Goal: Task Accomplishment & Management: Manage account settings

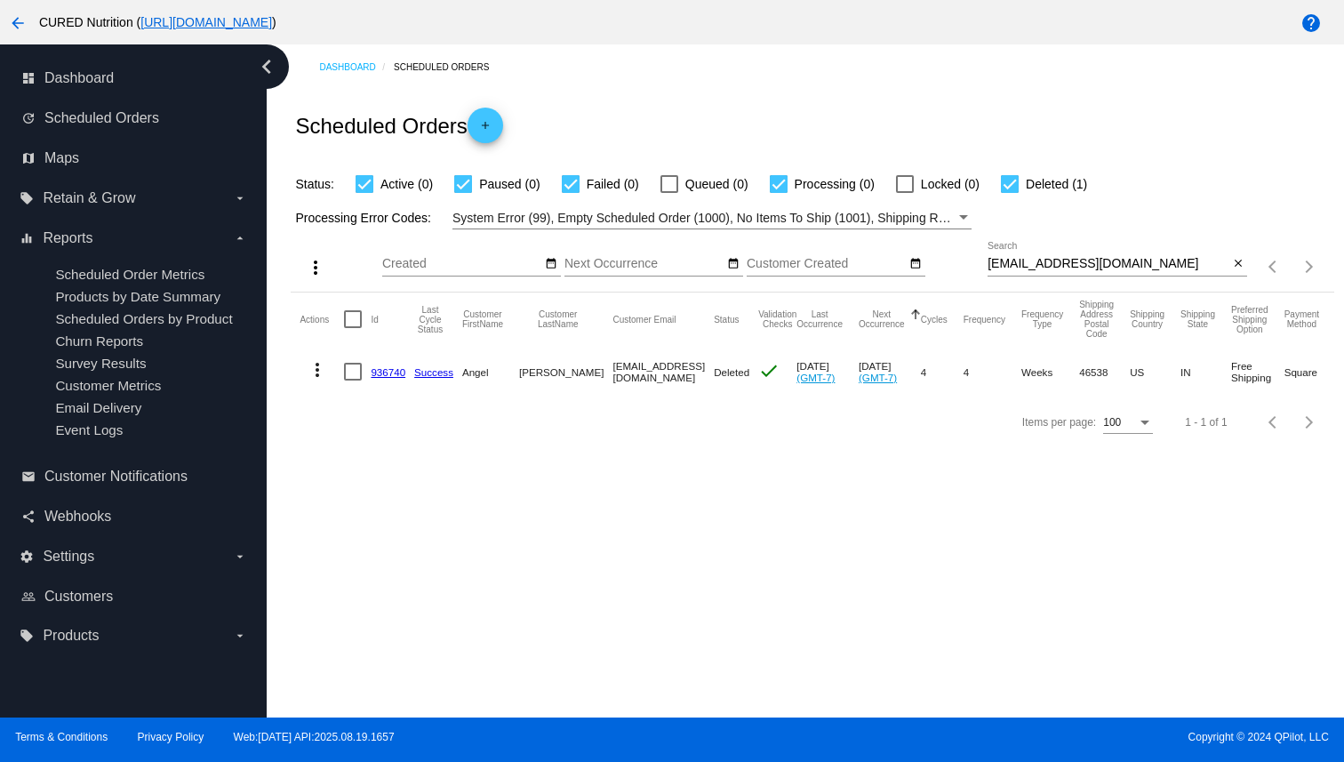
click at [1056, 267] on input "[EMAIL_ADDRESS][DOMAIN_NAME]" at bounding box center [1107, 264] width 241 height 14
paste input "[PERSON_NAME]"
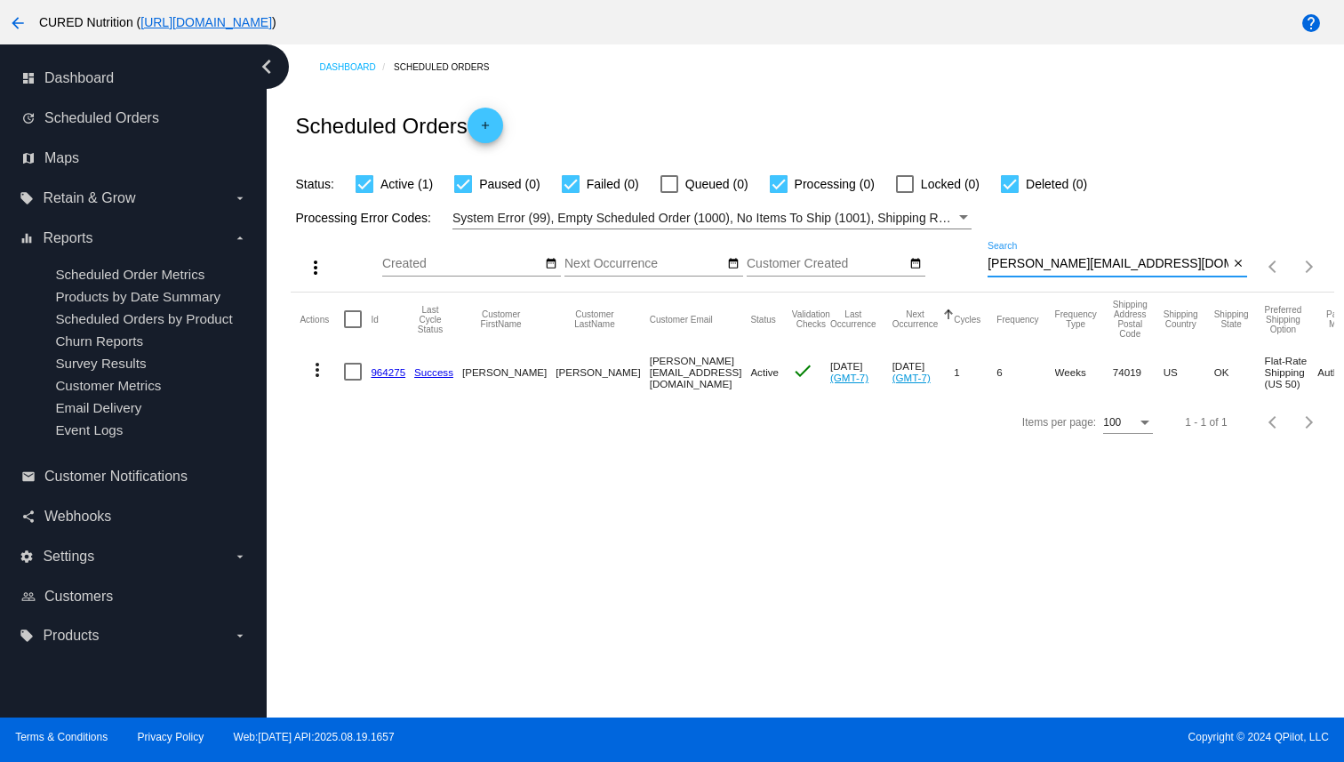
type input "[PERSON_NAME][EMAIL_ADDRESS][DOMAIN_NAME]"
click at [383, 369] on link "964275" at bounding box center [388, 372] width 35 height 12
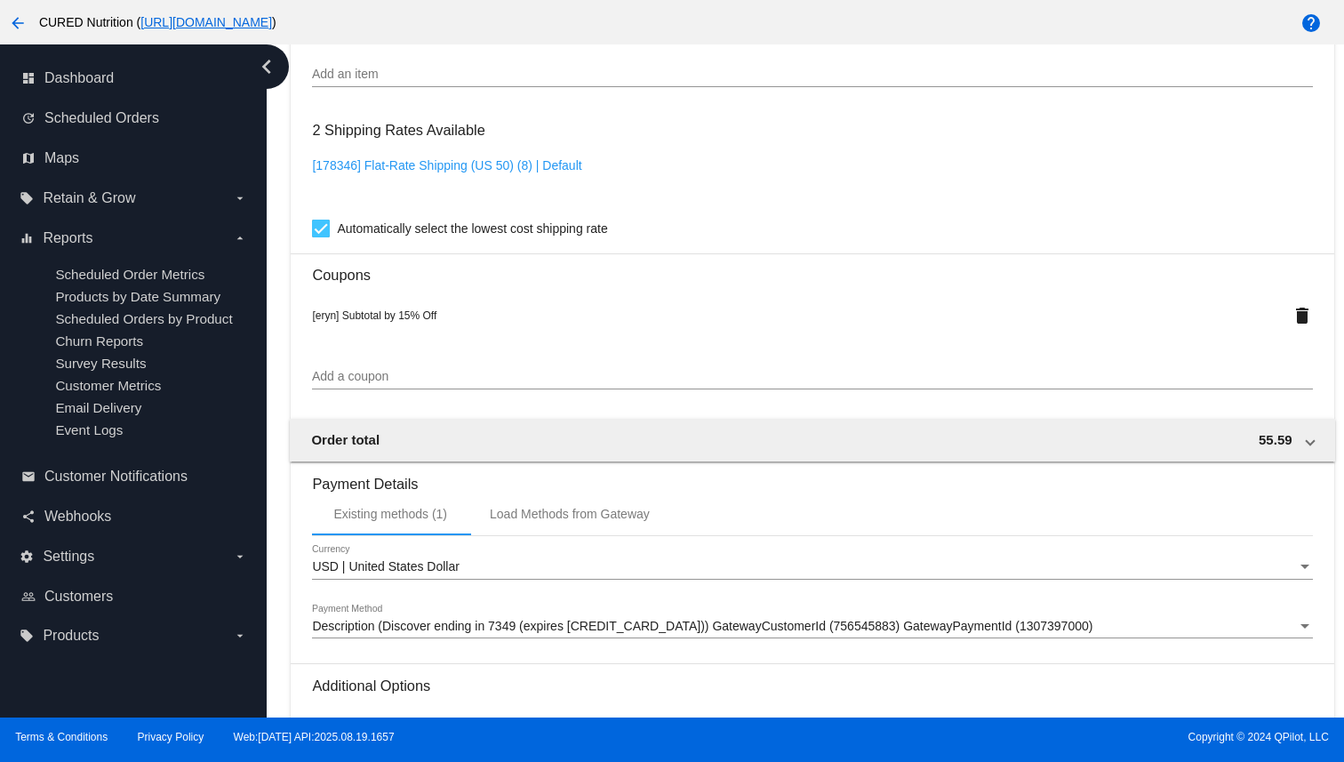
scroll to position [1656, 0]
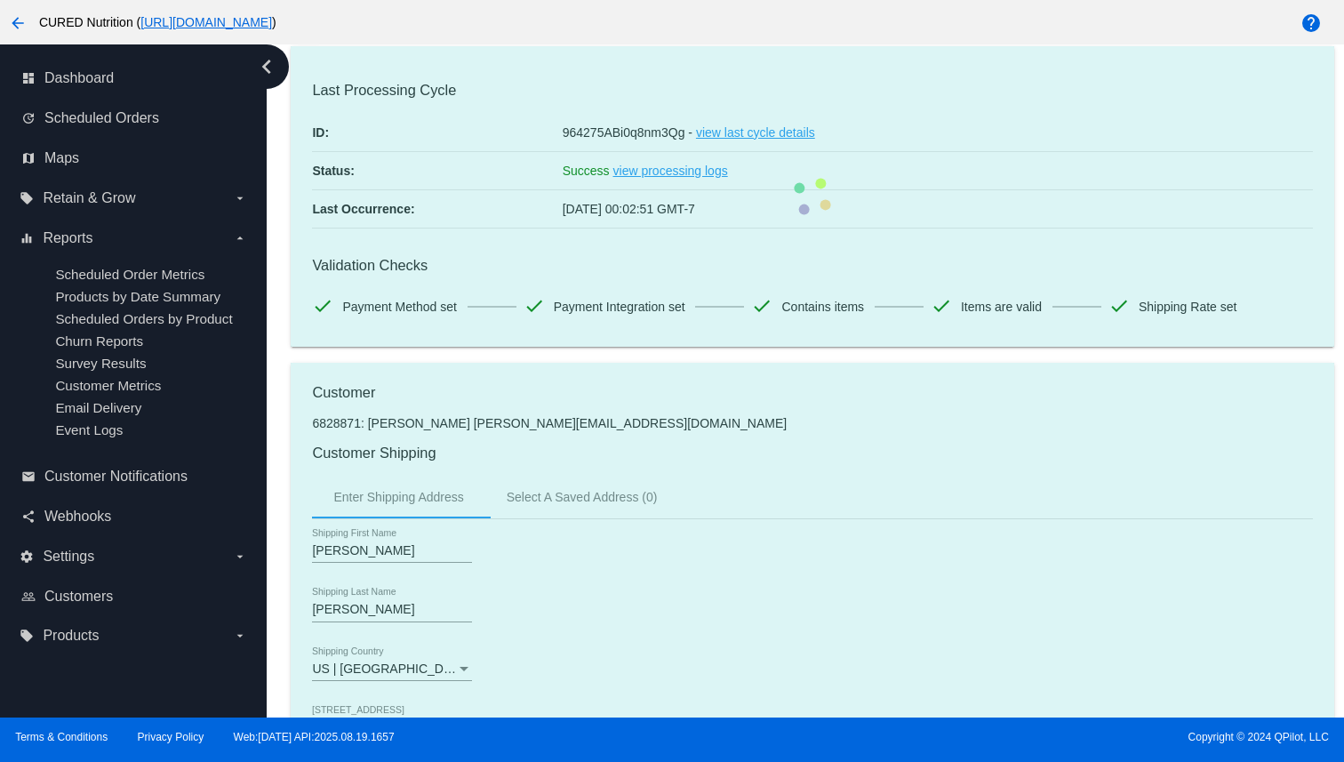
scroll to position [0, 0]
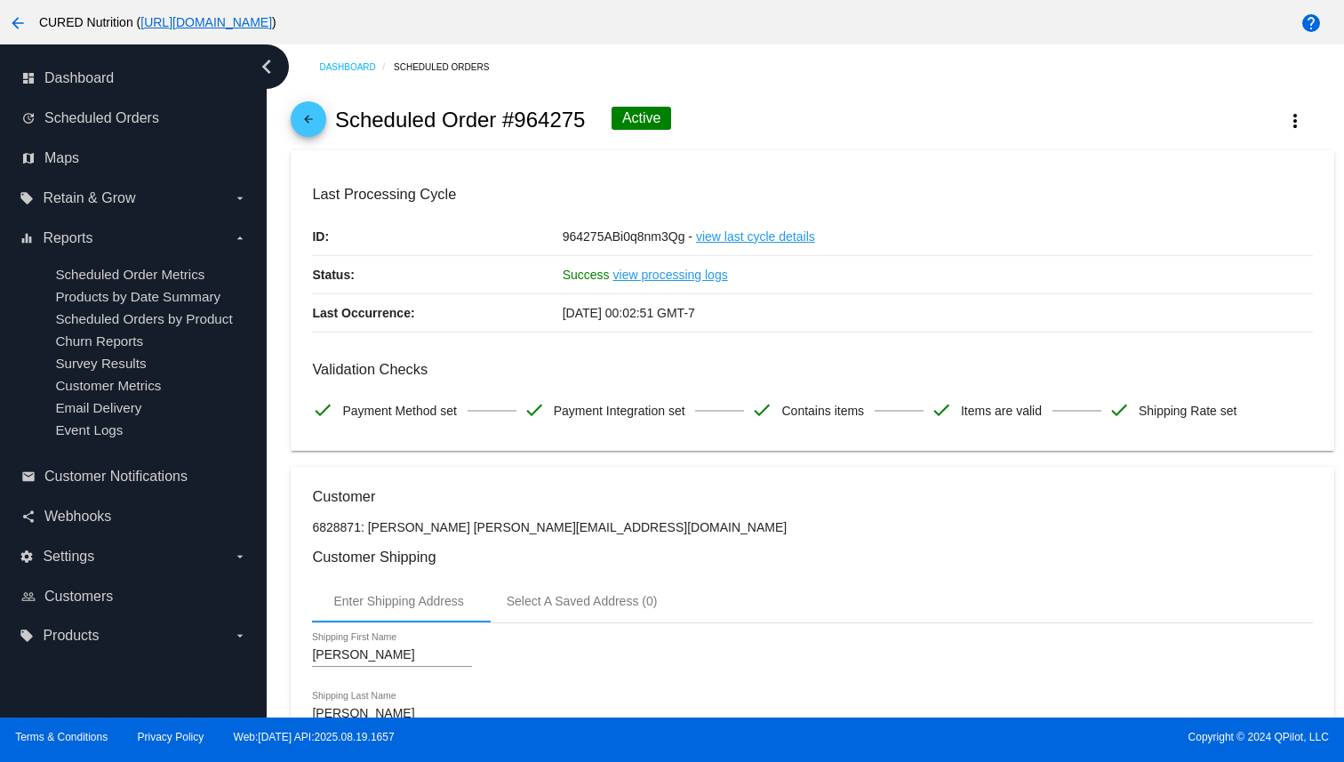
click at [319, 121] on mat-icon "arrow_back" at bounding box center [308, 123] width 21 height 21
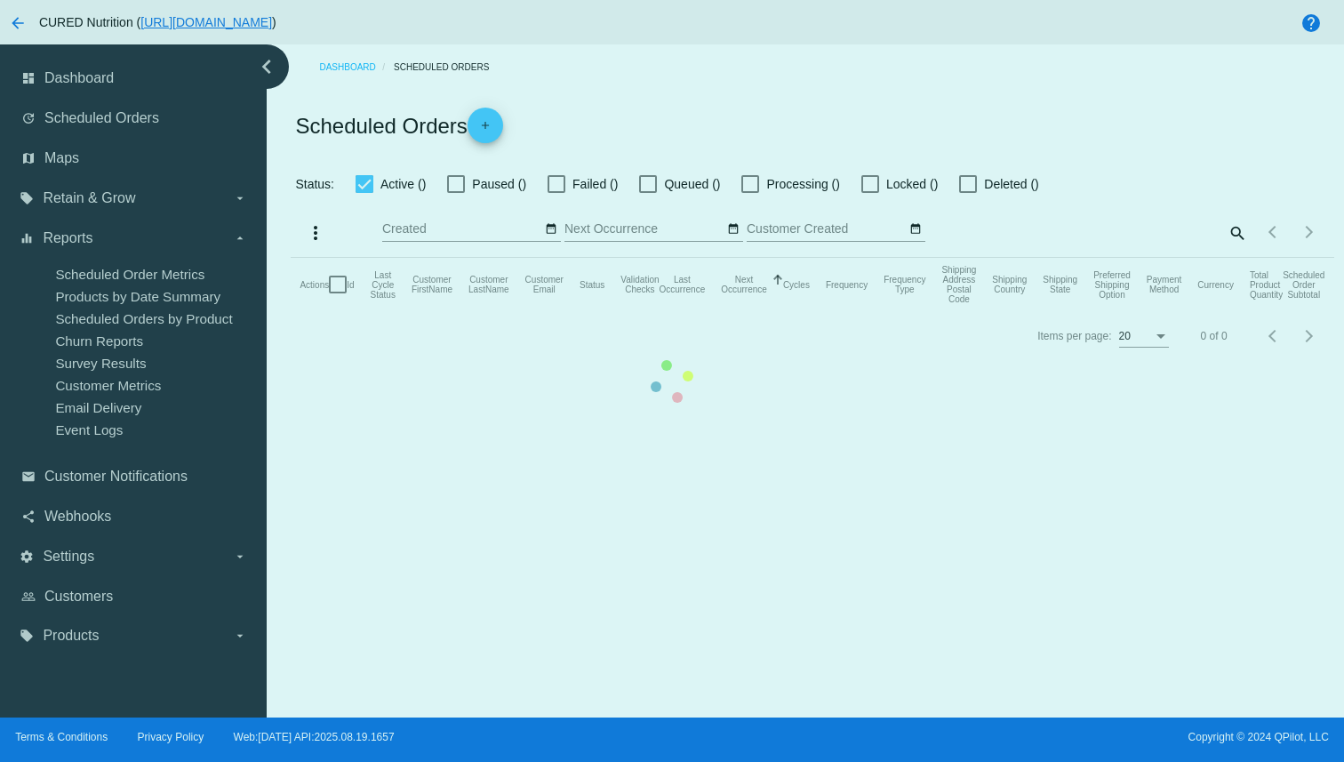
checkbox input "true"
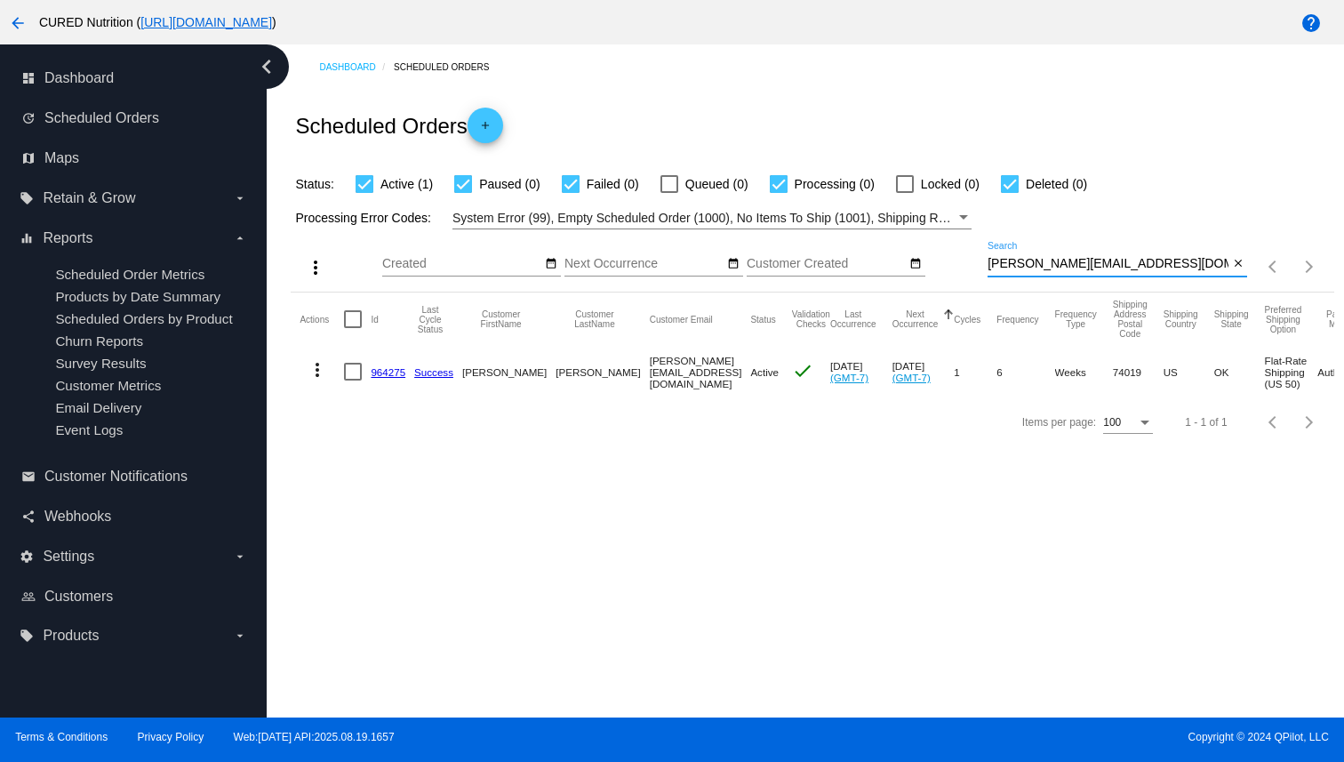
click at [1054, 269] on input "[PERSON_NAME][EMAIL_ADDRESS][DOMAIN_NAME]" at bounding box center [1107, 264] width 241 height 14
paste input "[EMAIL_ADDRESS][DOMAIN_NAME]"
type input "[EMAIL_ADDRESS][DOMAIN_NAME]"
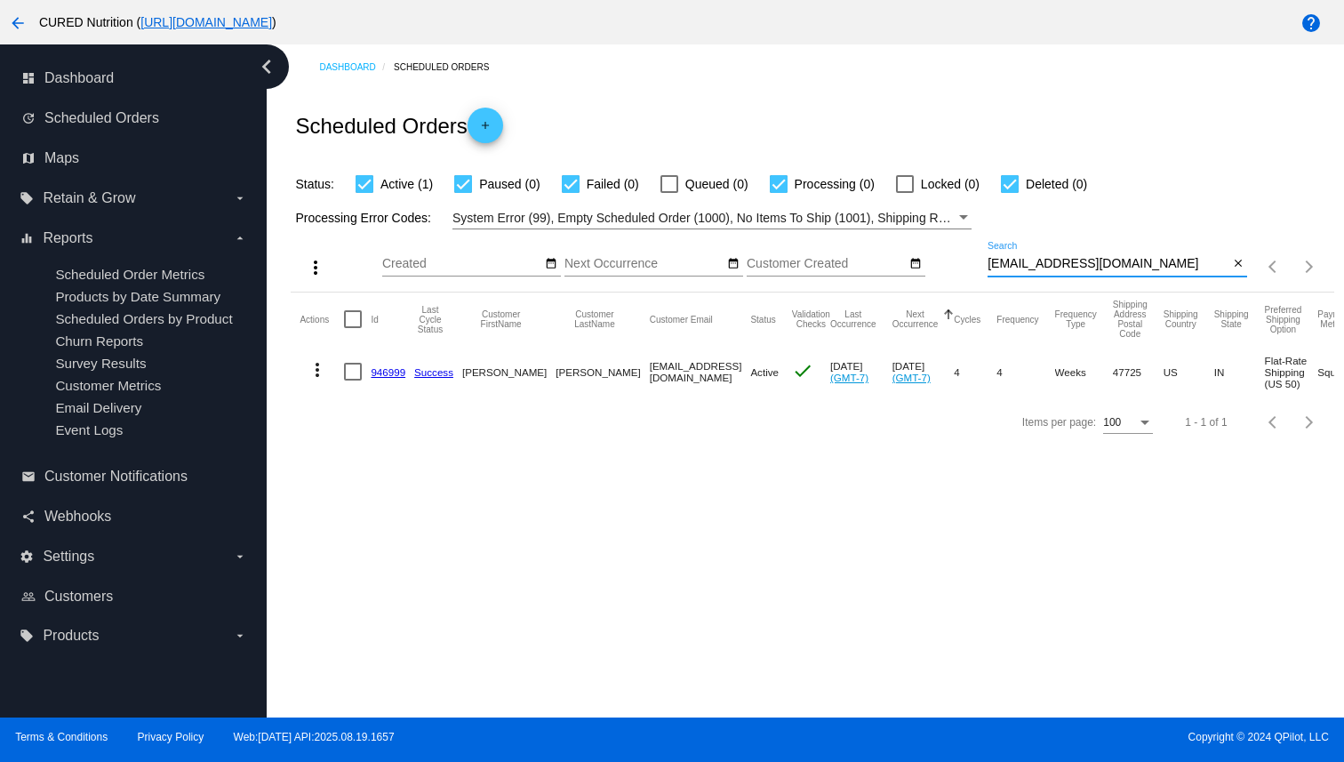
click at [394, 375] on link "946999" at bounding box center [388, 372] width 35 height 12
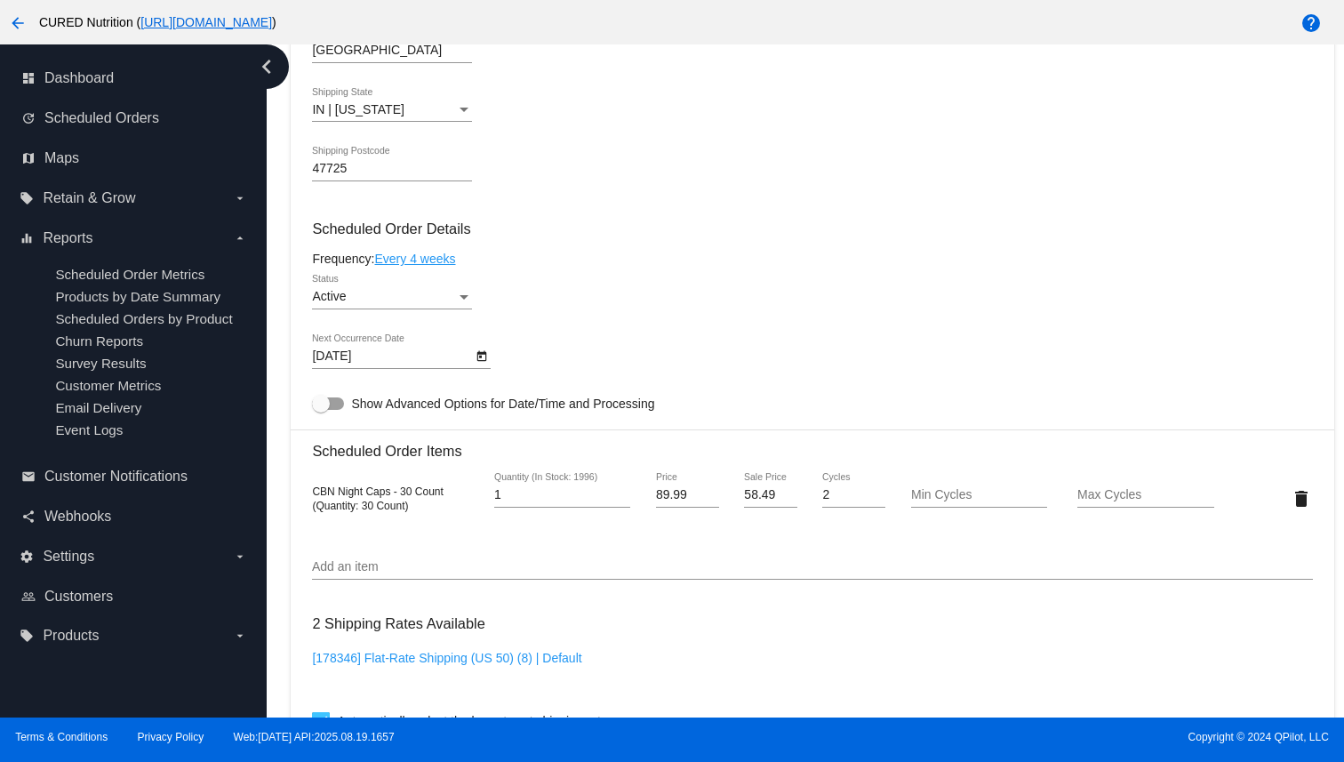
scroll to position [944, 0]
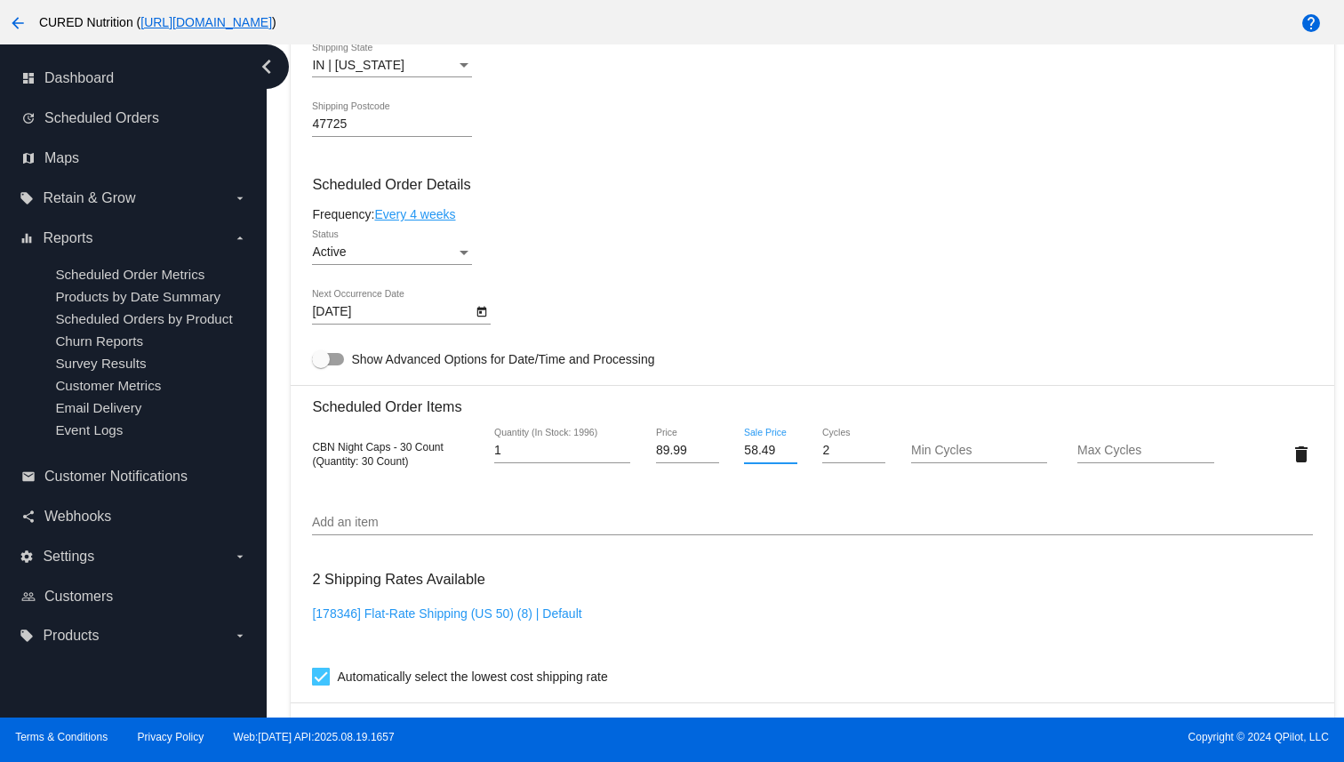
click at [760, 458] on input "58.49" at bounding box center [770, 450] width 52 height 14
type input "71.99"
click at [731, 586] on mat-card "Customer 6767602: [PERSON_NAME] [EMAIL_ADDRESS][DOMAIN_NAME] Customer Shipping …" at bounding box center [812, 411] width 1042 height 1777
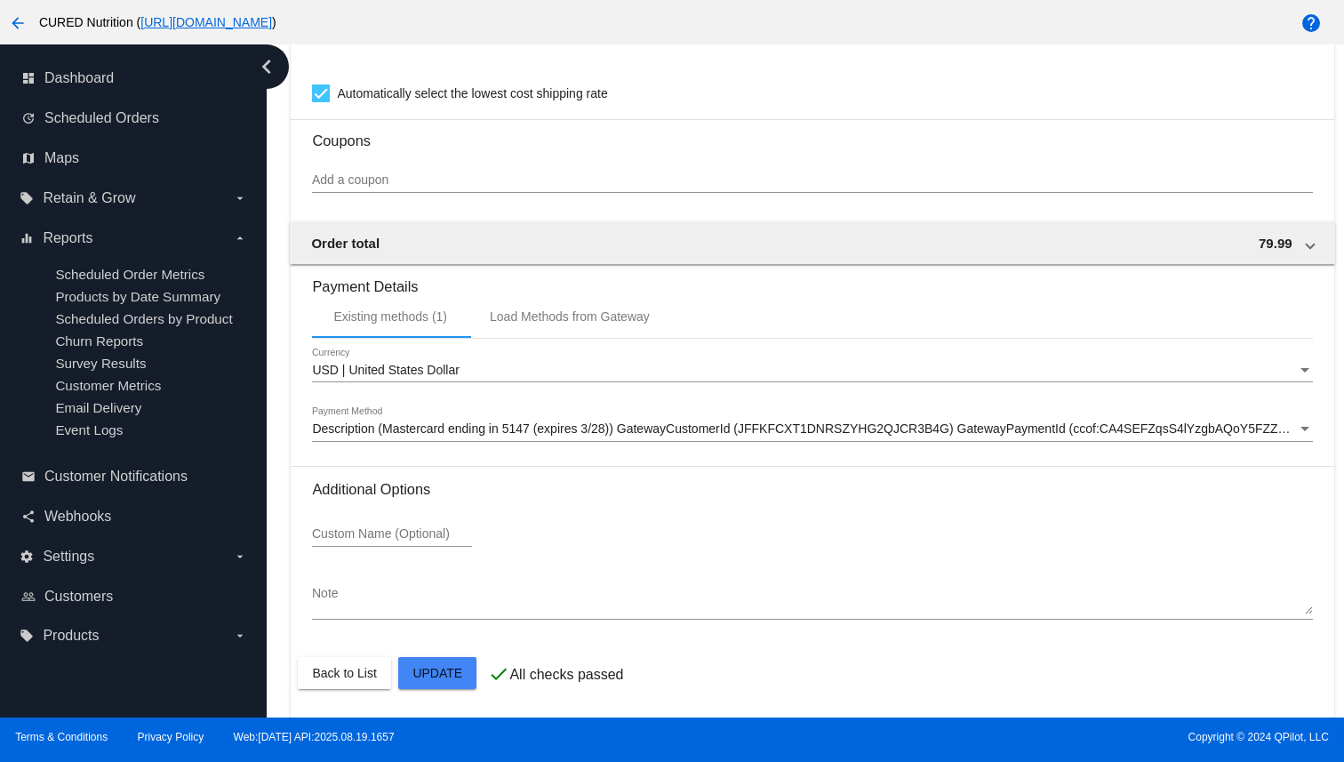
scroll to position [1543, 0]
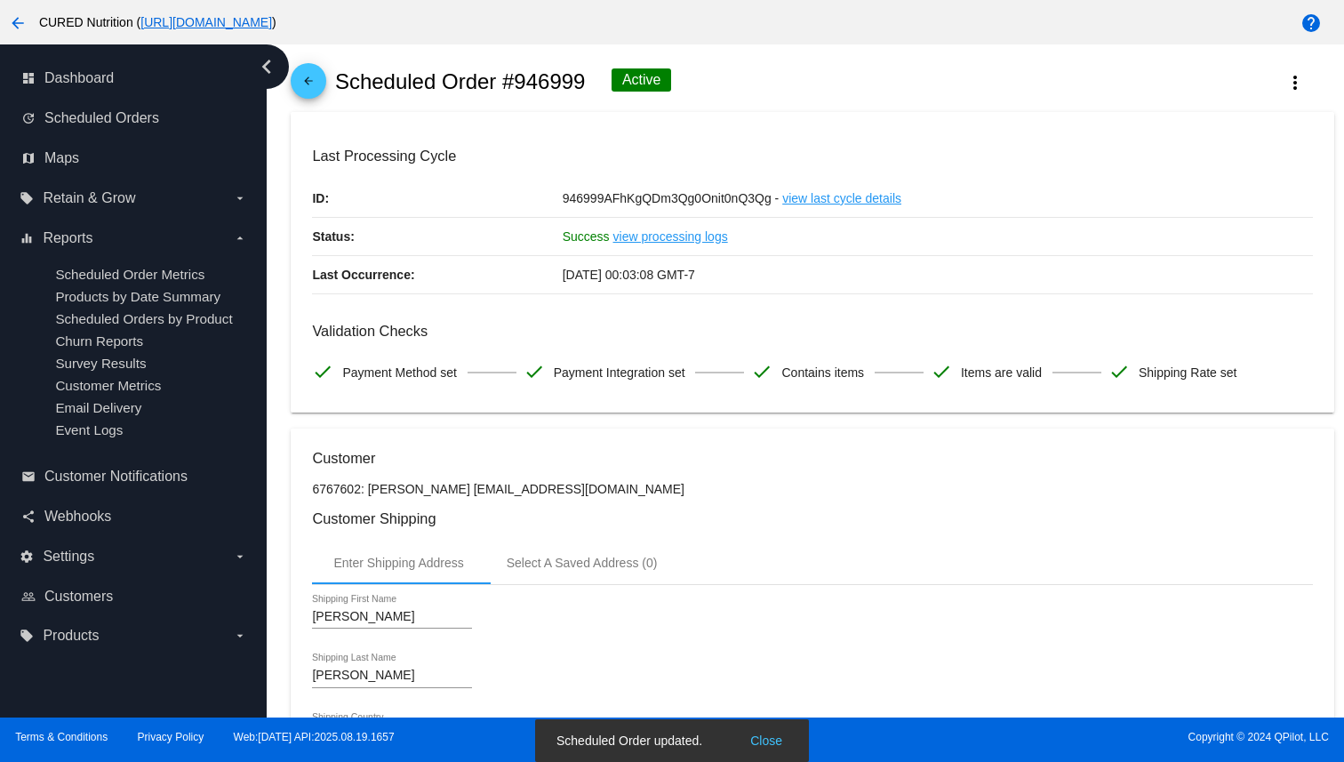
scroll to position [0, 0]
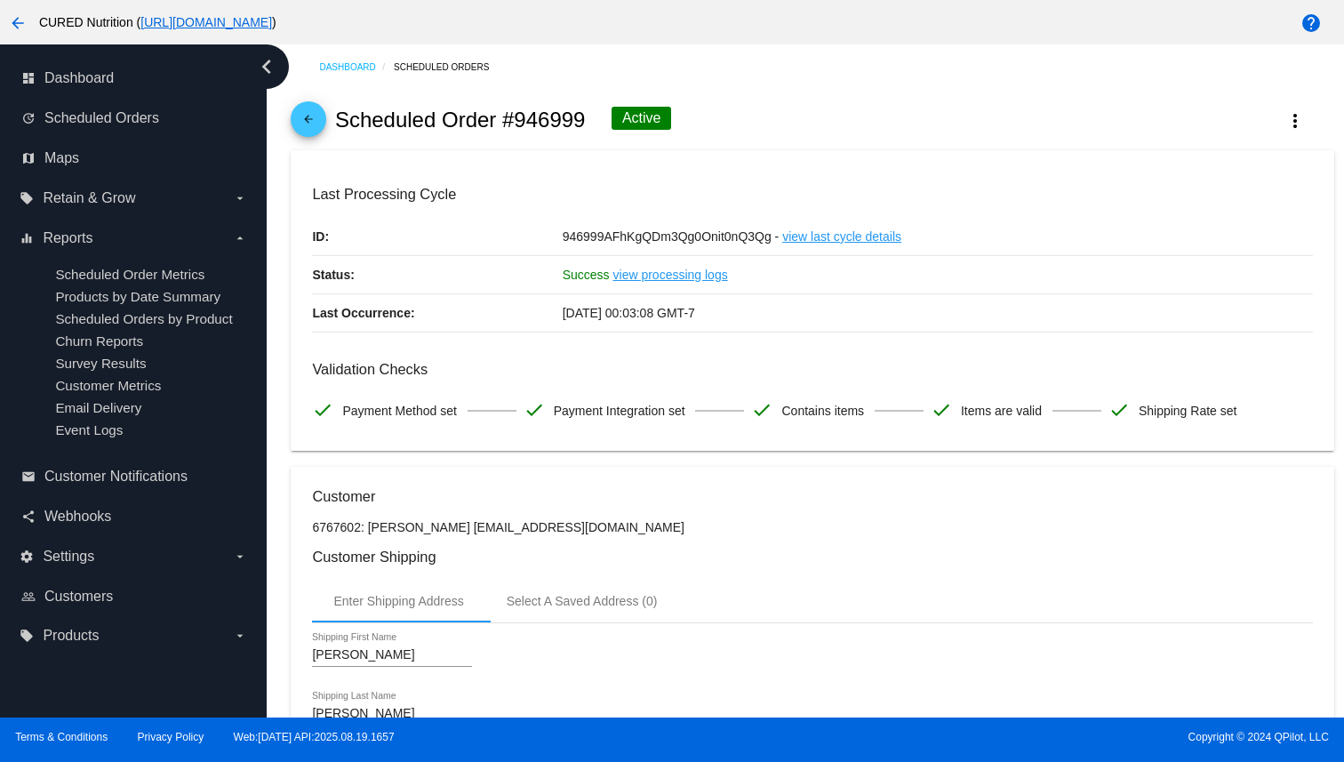
click at [309, 126] on mat-icon "arrow_back" at bounding box center [308, 123] width 21 height 21
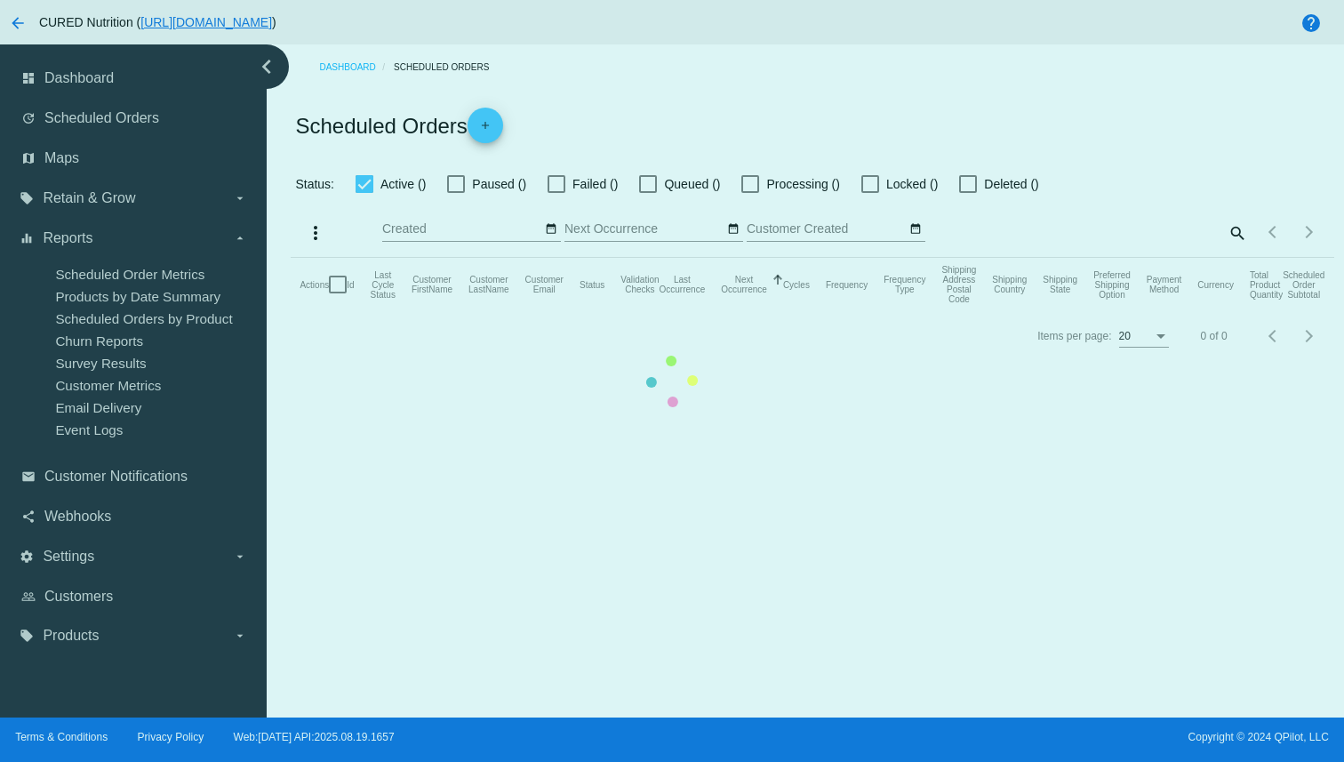
checkbox input "true"
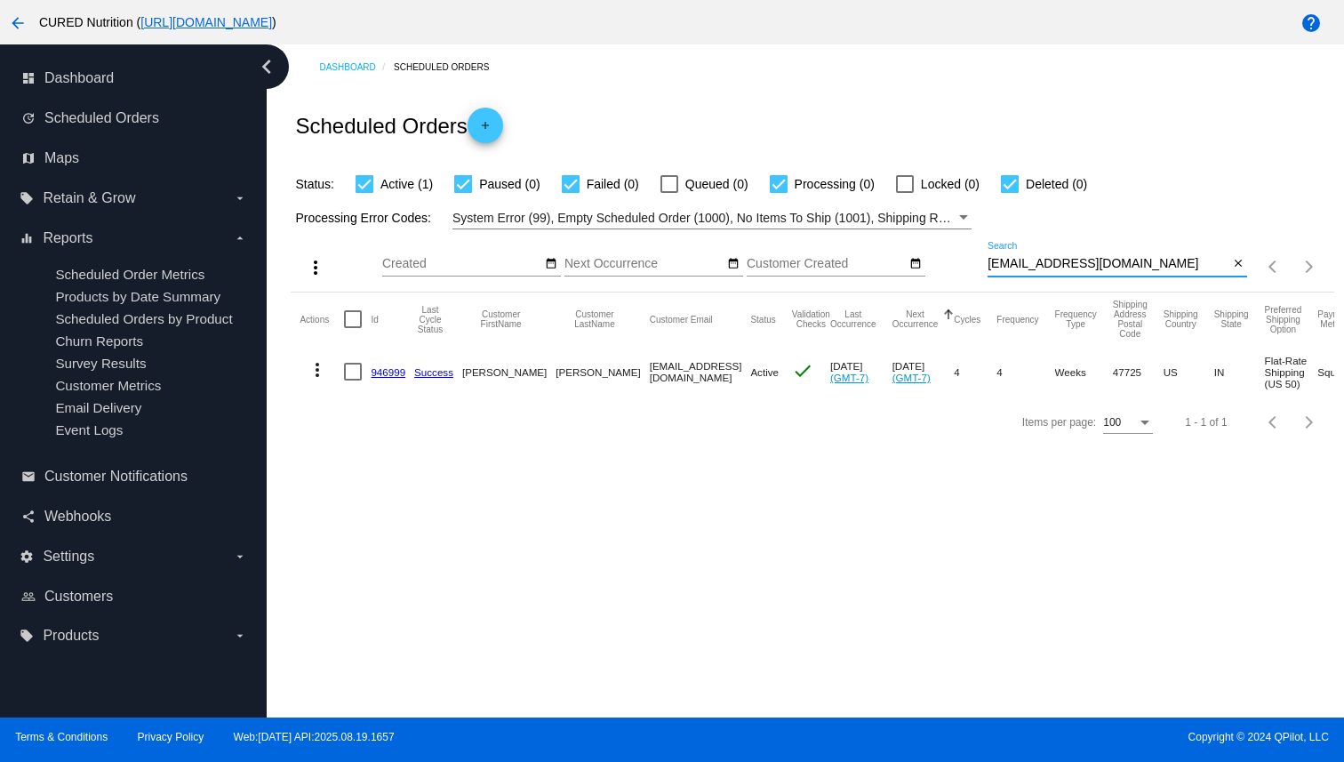
click at [1050, 265] on input "[EMAIL_ADDRESS][DOMAIN_NAME]" at bounding box center [1107, 264] width 241 height 14
paste input "kahlin.wolf"
type input "[EMAIL_ADDRESS][DOMAIN_NAME]"
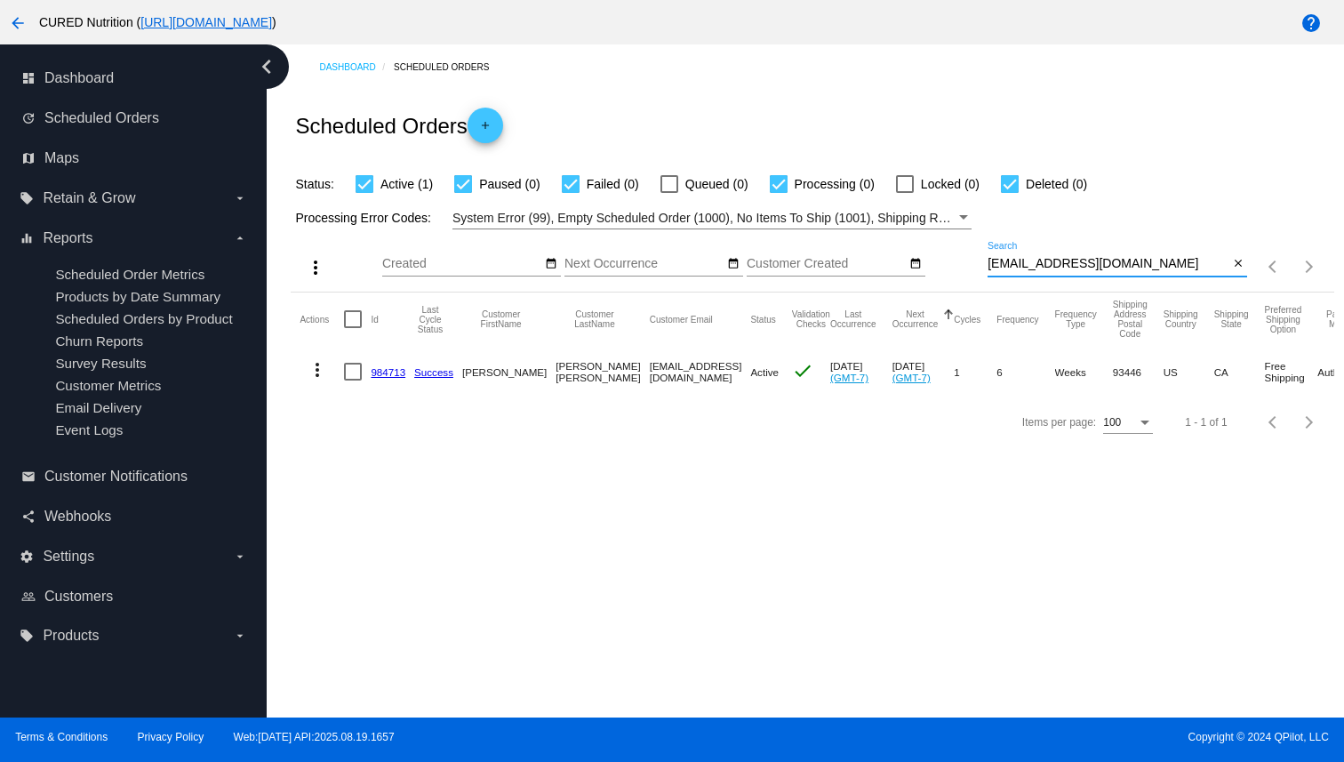
click at [386, 370] on link "984713" at bounding box center [388, 372] width 35 height 12
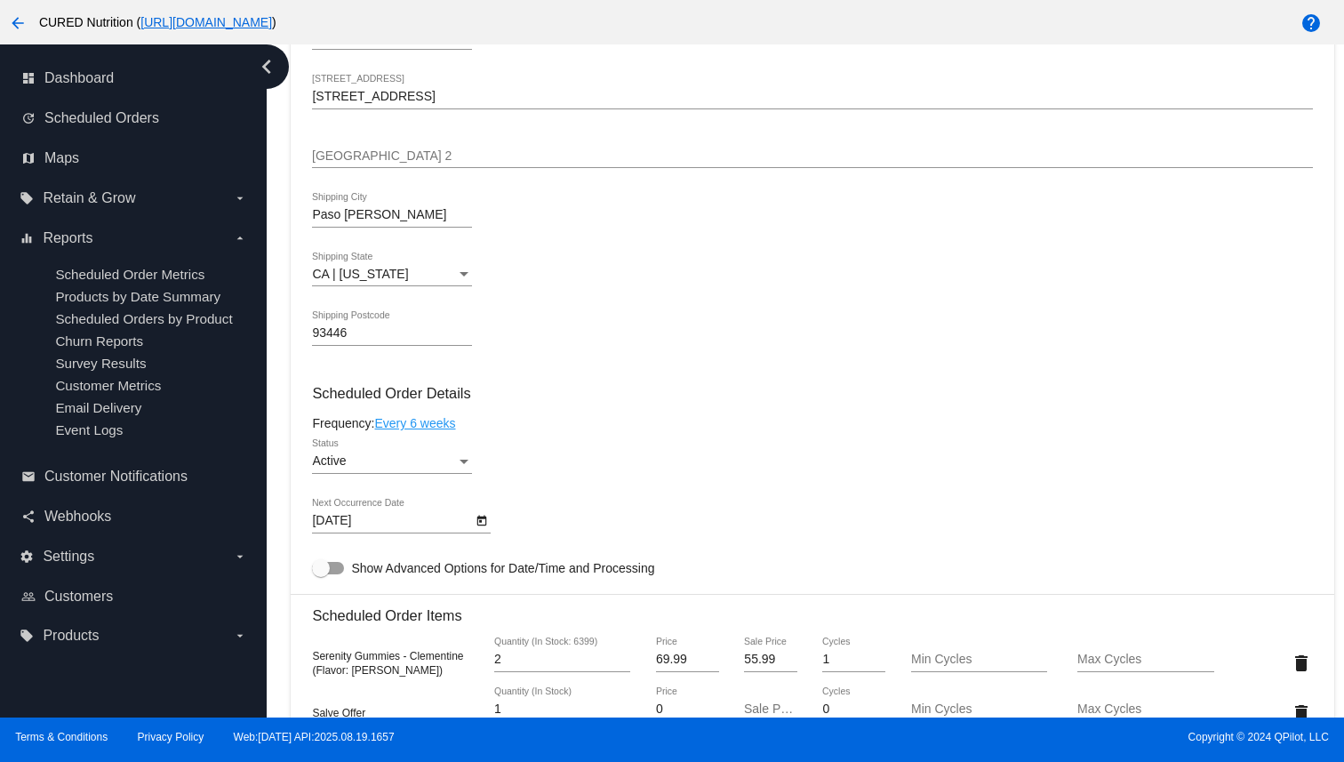
scroll to position [829, 0]
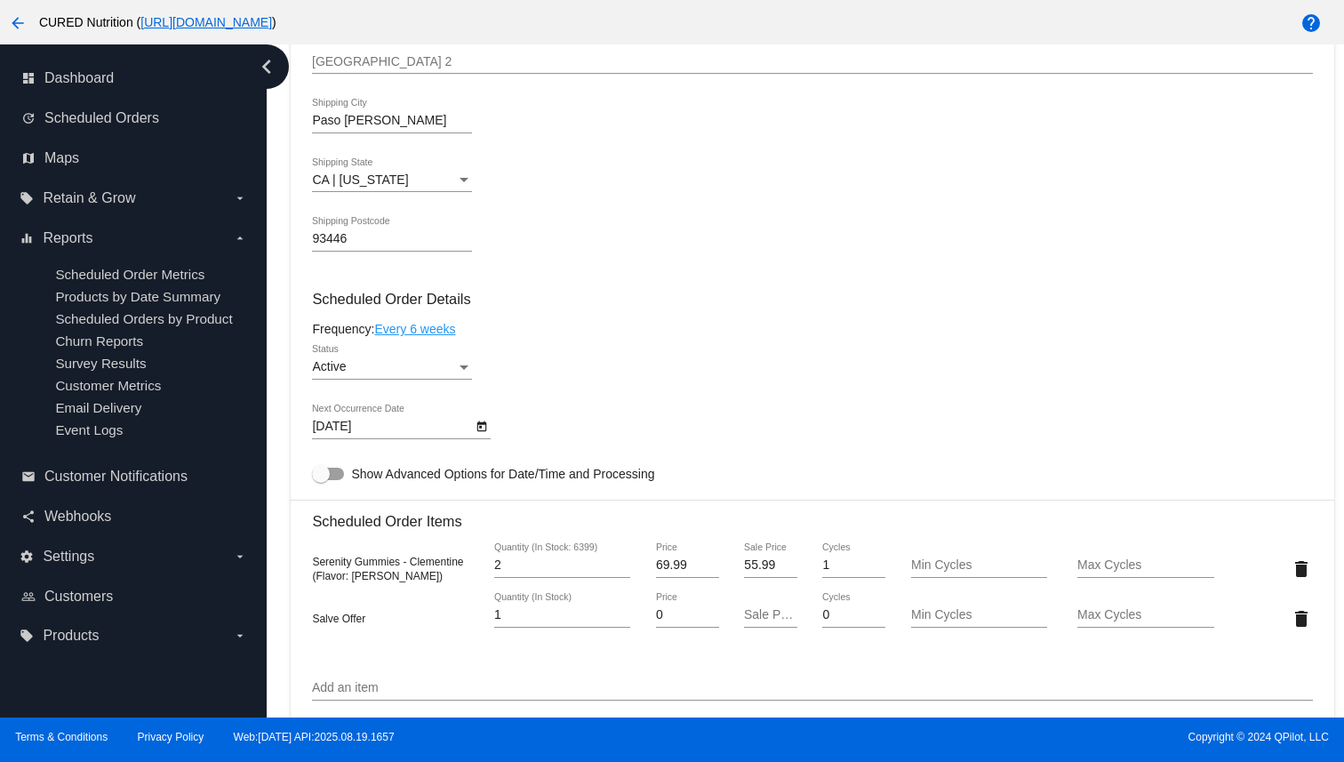
click at [451, 374] on div "Active" at bounding box center [384, 367] width 144 height 14
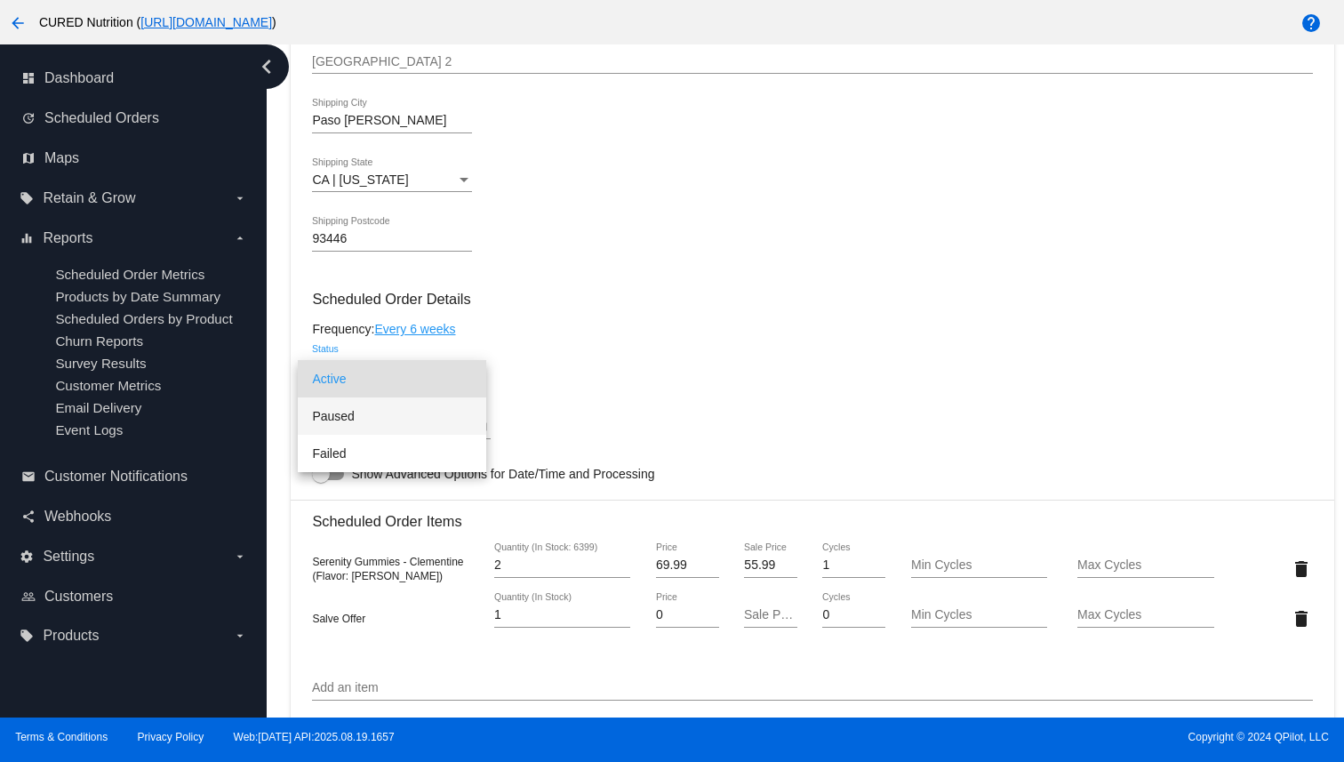
click at [451, 418] on span "Paused" at bounding box center [392, 415] width 160 height 37
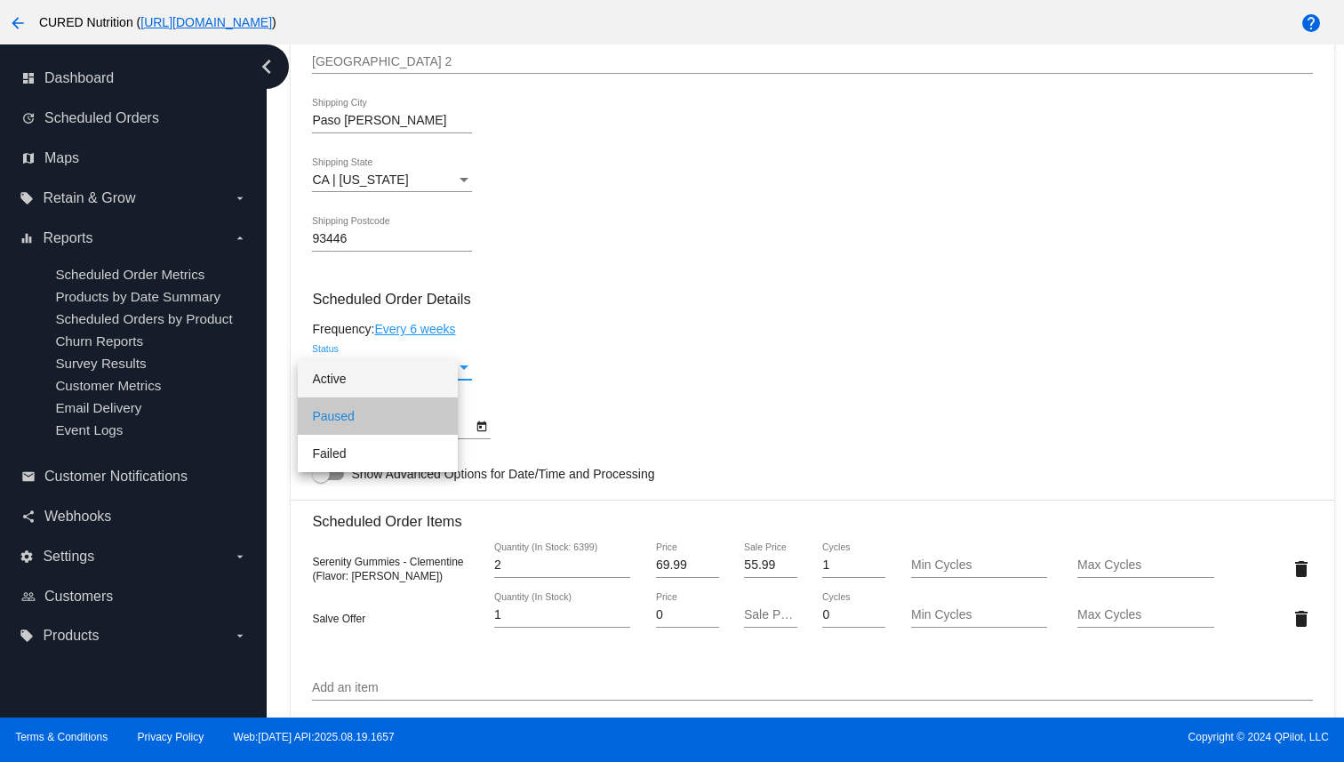
click at [591, 408] on mat-card-content "Customer 6906575: [PERSON_NAME] Hoover [EMAIL_ADDRESS][PERSON_NAME][DOMAIN_NAME…" at bounding box center [812, 521] width 1000 height 1724
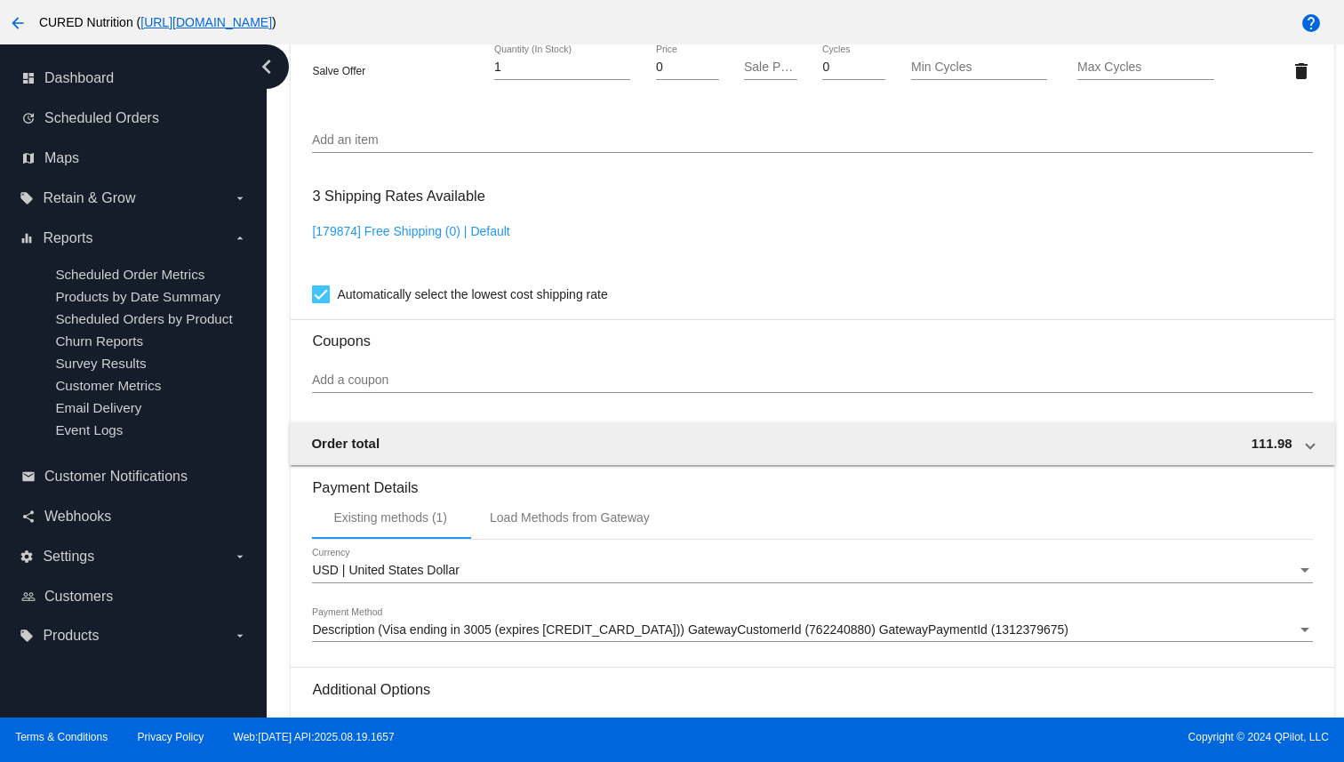
scroll to position [1593, 0]
